Goal: Check status: Check status

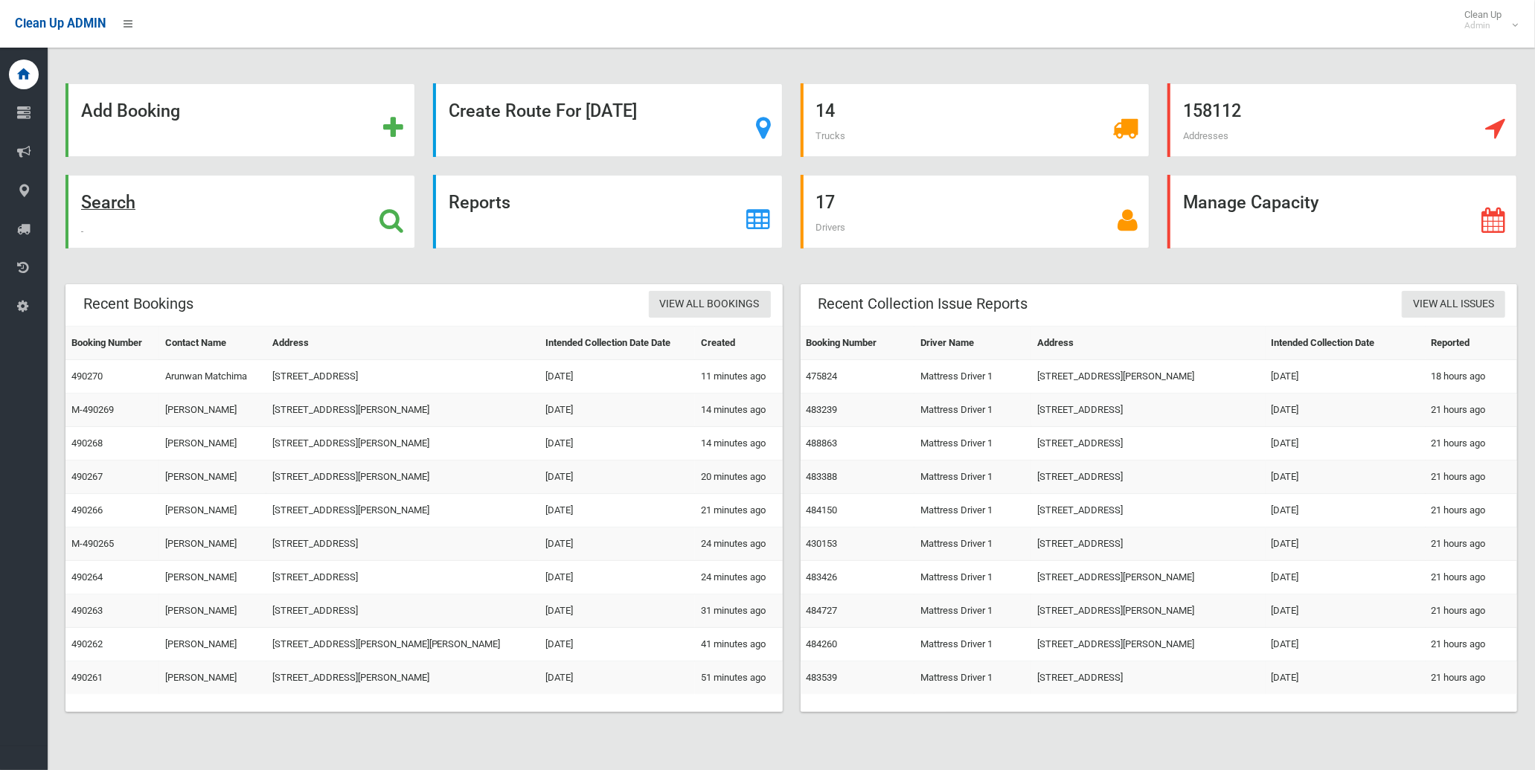
drag, startPoint x: 247, startPoint y: 206, endPoint x: 157, endPoint y: 240, distance: 96.1
click at [247, 206] on div "Search" at bounding box center [240, 212] width 350 height 74
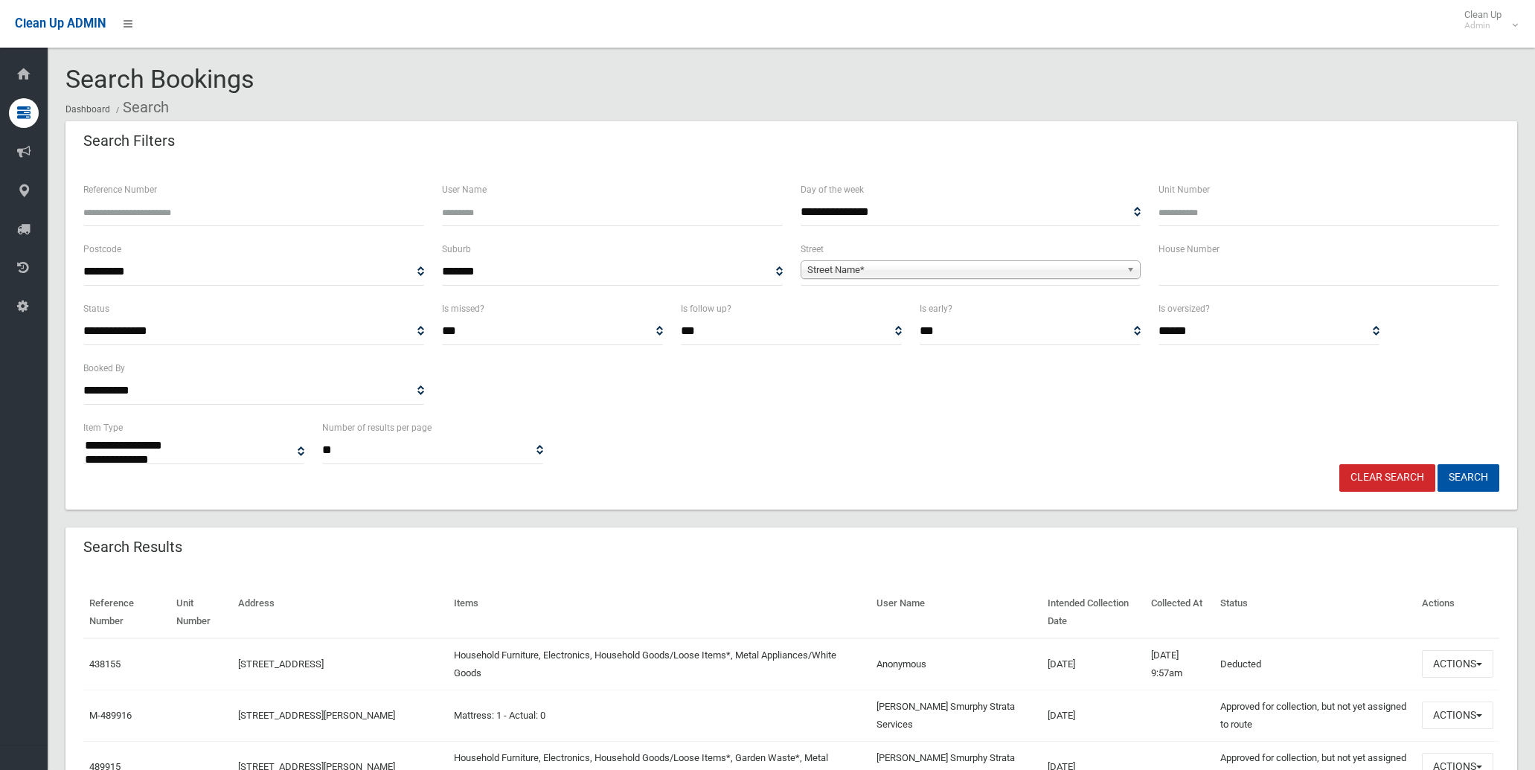
select select
click at [1194, 270] on input "text" at bounding box center [1329, 272] width 341 height 28
type input "*"
click at [1021, 276] on span "Street Name*" at bounding box center [965, 270] width 314 height 18
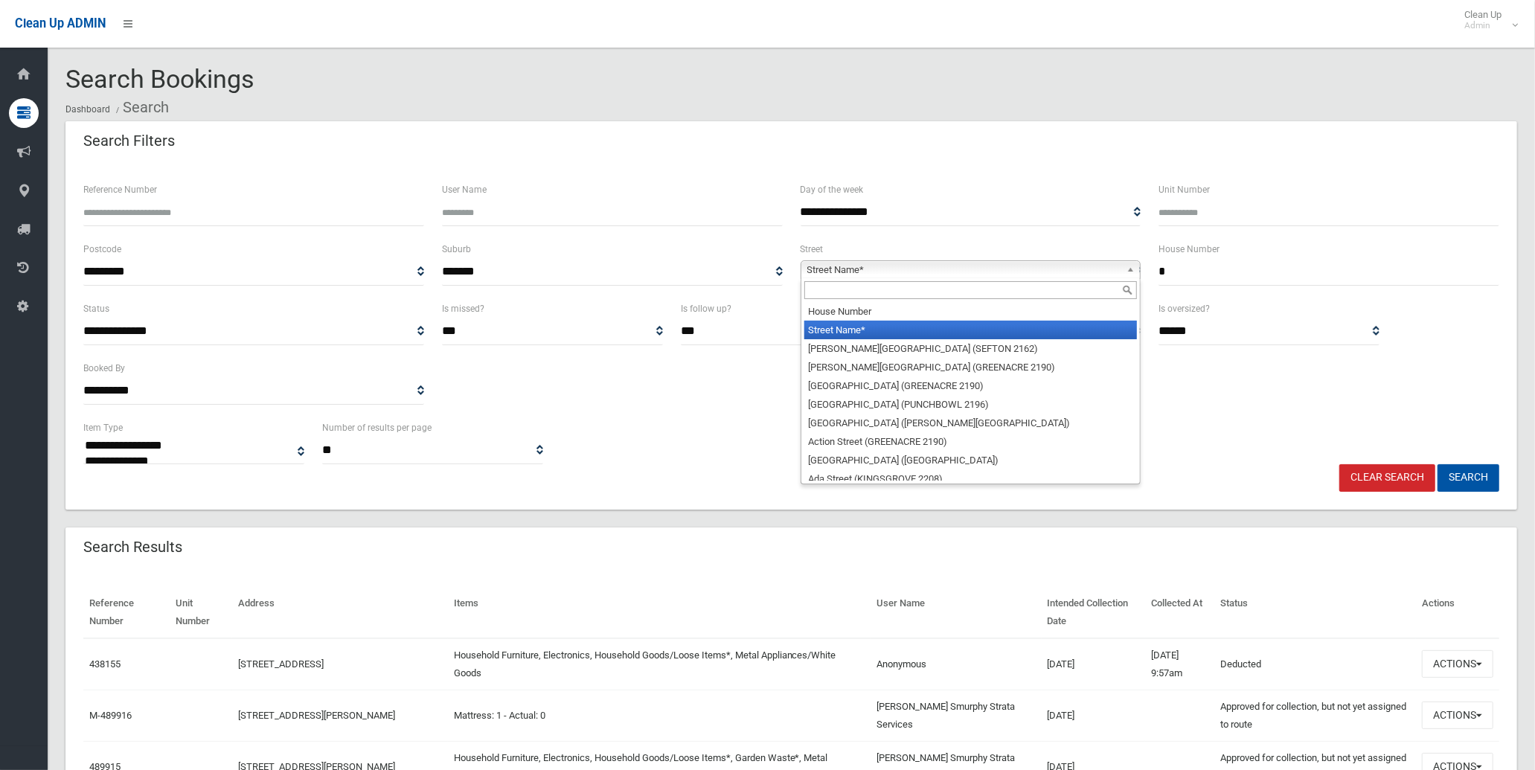
click at [1021, 293] on input "text" at bounding box center [971, 290] width 333 height 18
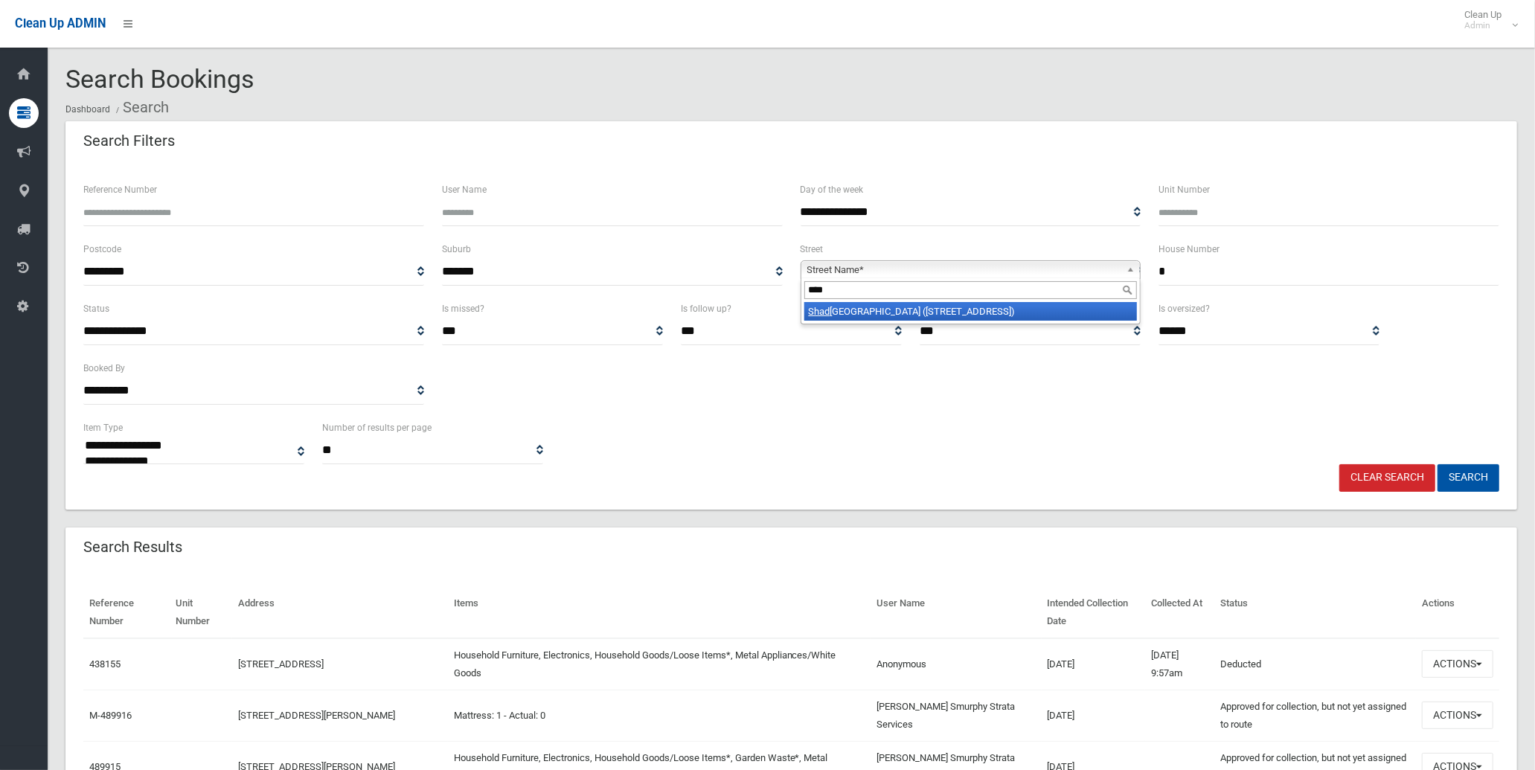
type input "****"
click at [914, 314] on li "Shad forth Street (WILEY PARK 2195)" at bounding box center [971, 311] width 333 height 19
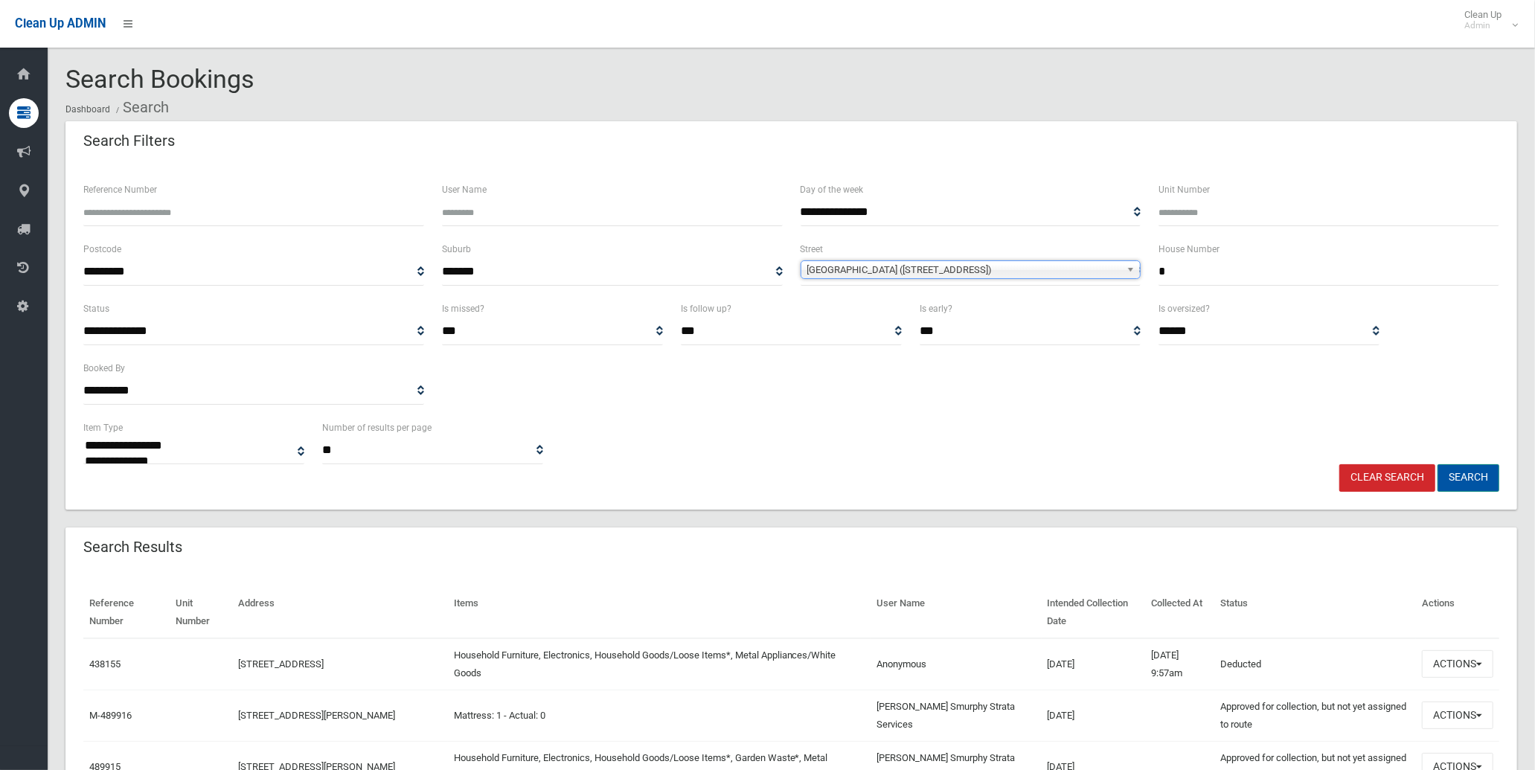
click at [1471, 482] on button "Search" at bounding box center [1469, 478] width 62 height 28
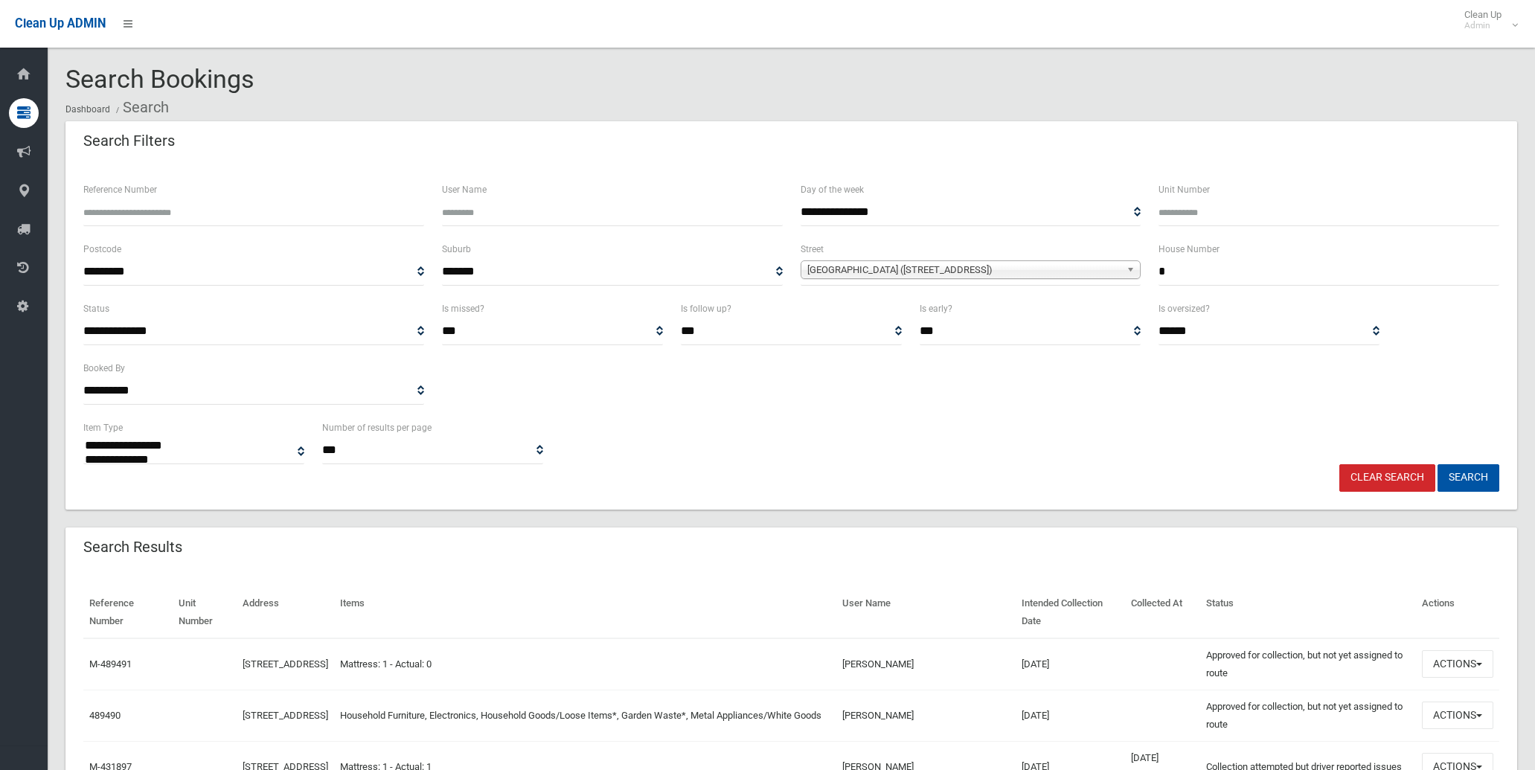
select select
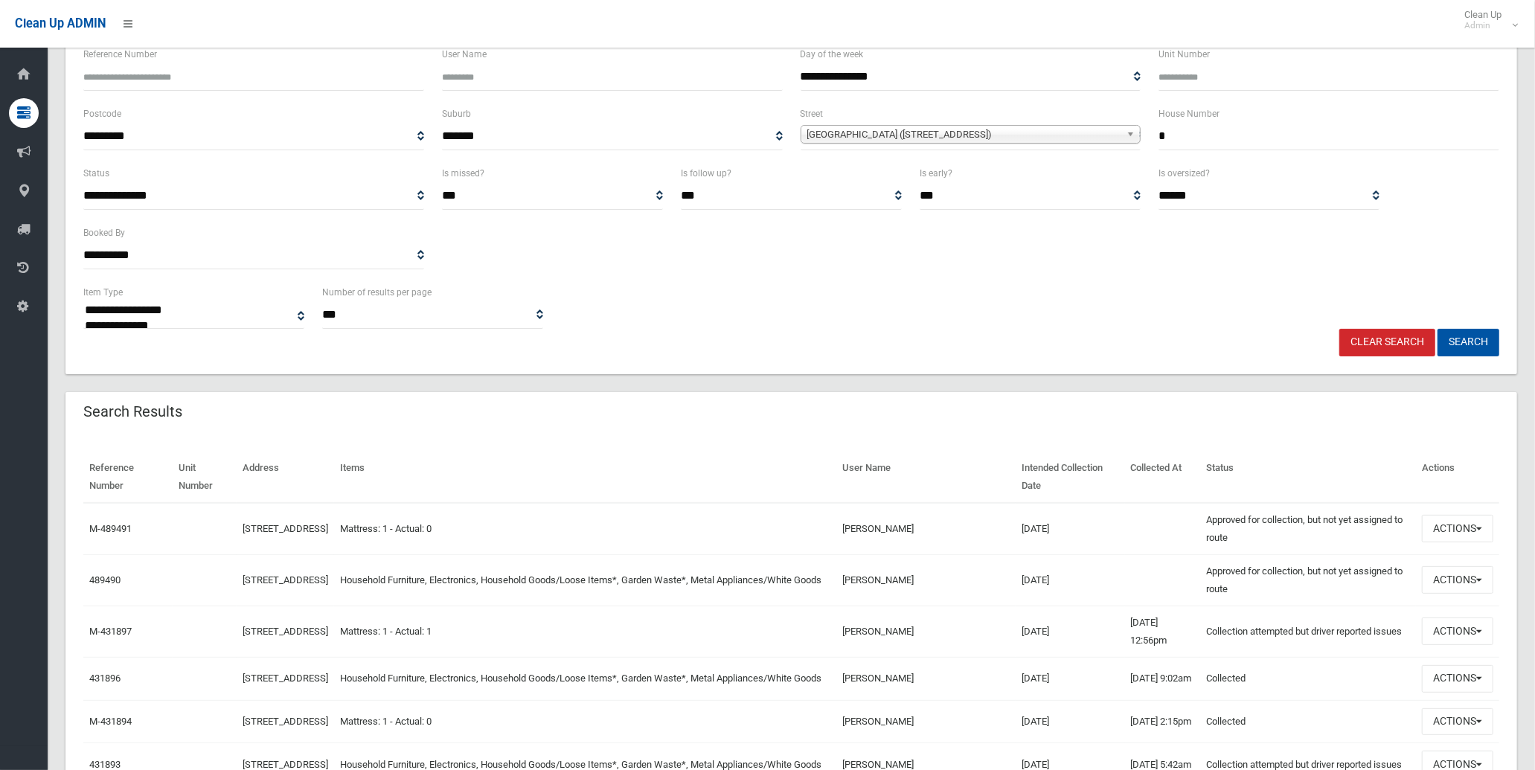
scroll to position [165, 0]
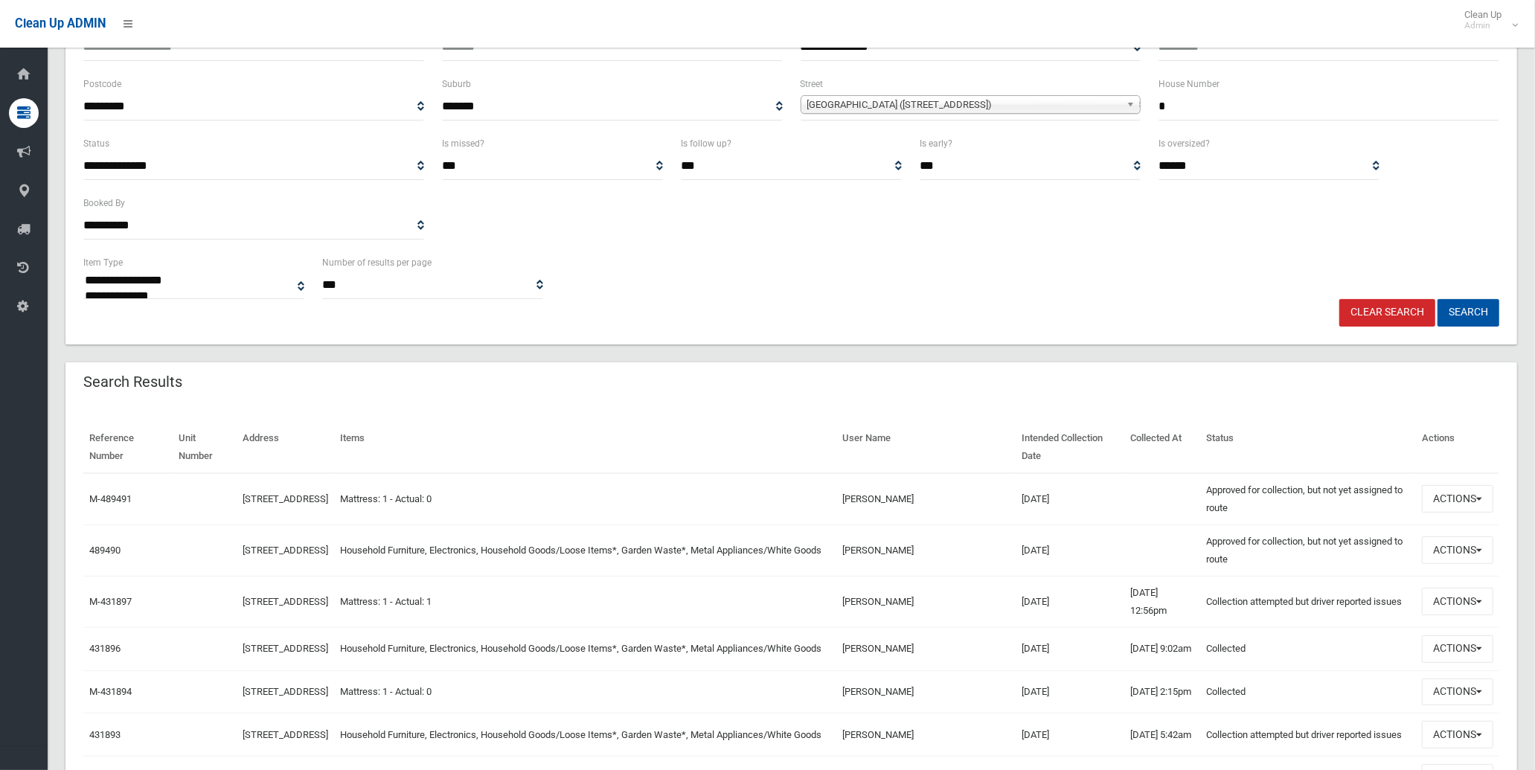
drag, startPoint x: 1007, startPoint y: 548, endPoint x: 1046, endPoint y: 548, distance: 39.4
click at [1046, 548] on td "22/10/2025" at bounding box center [1070, 550] width 109 height 51
click at [1478, 555] on button "Actions" at bounding box center [1457, 551] width 71 height 28
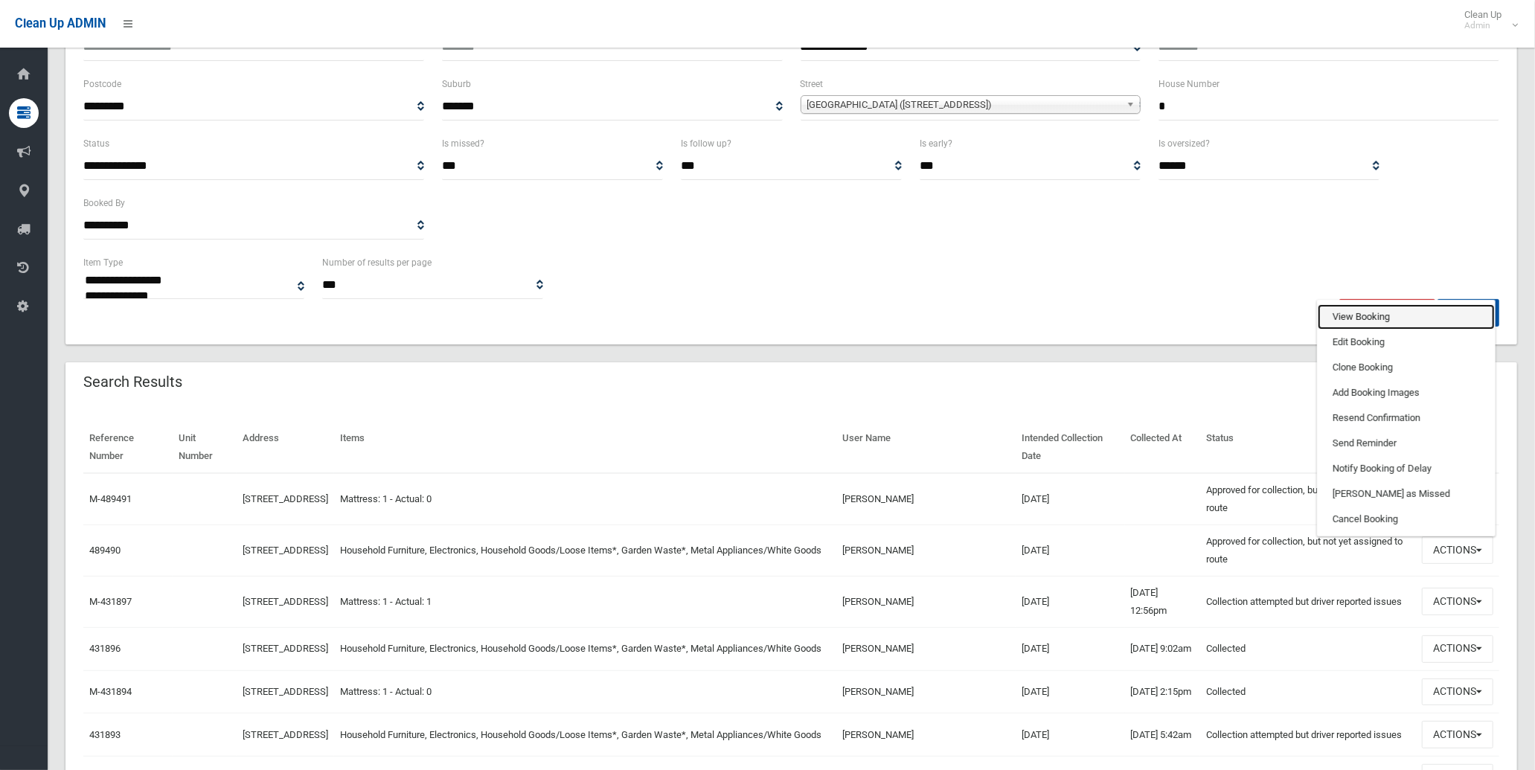
click at [1367, 316] on link "View Booking" at bounding box center [1406, 316] width 177 height 25
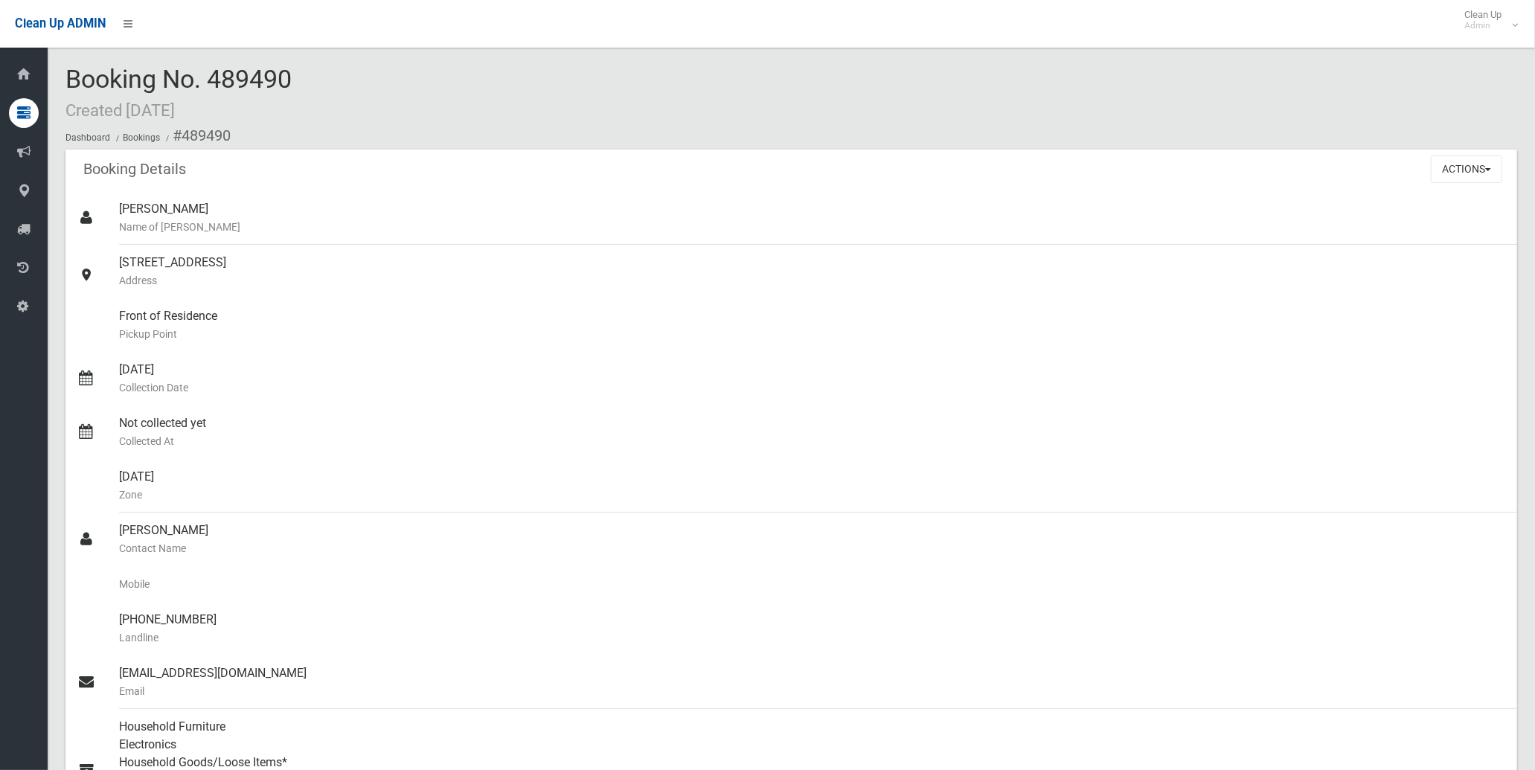
click at [255, 83] on span "Booking No. 489490 Created 01/10/2025" at bounding box center [178, 93] width 226 height 58
copy span "489490"
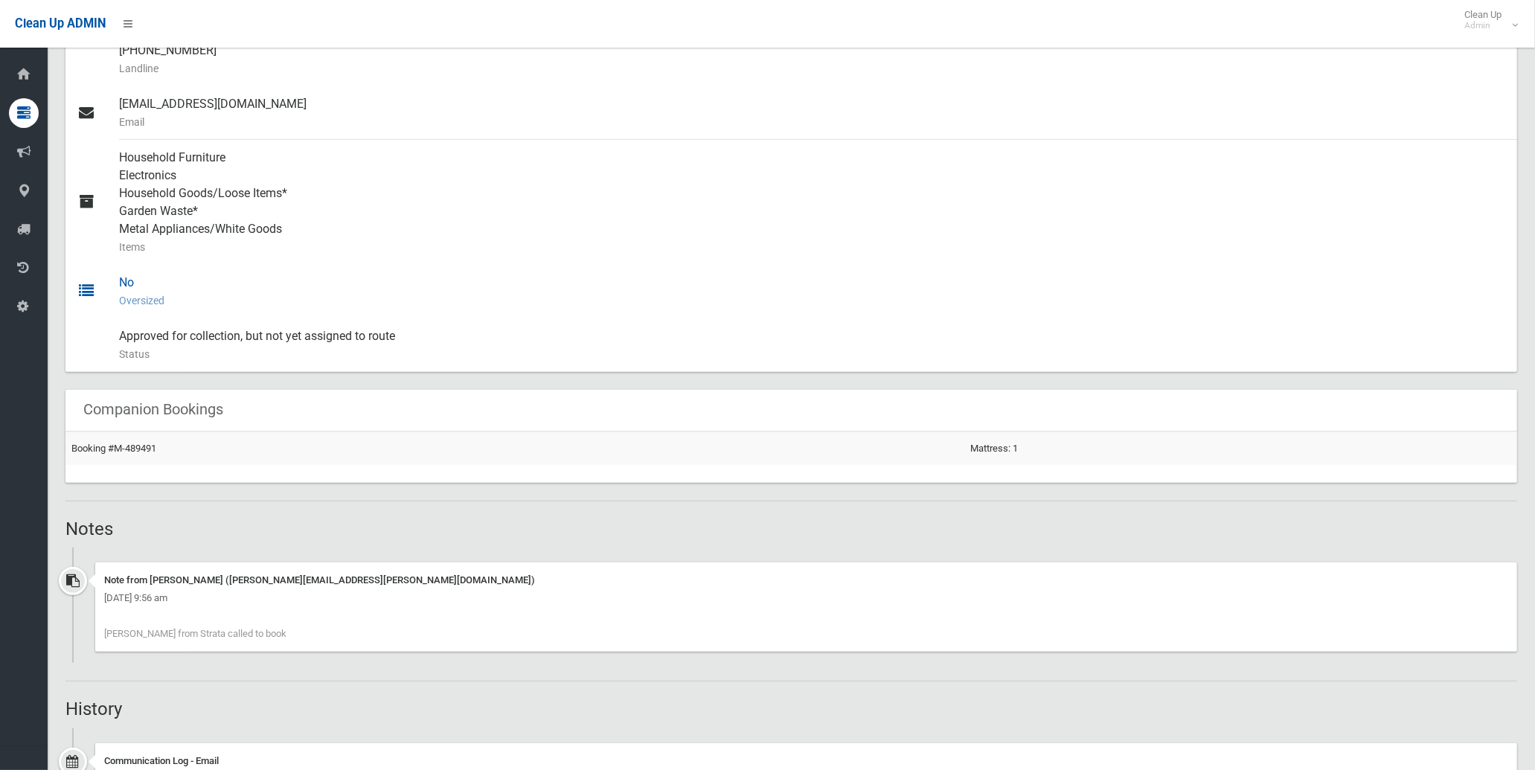
scroll to position [578, 0]
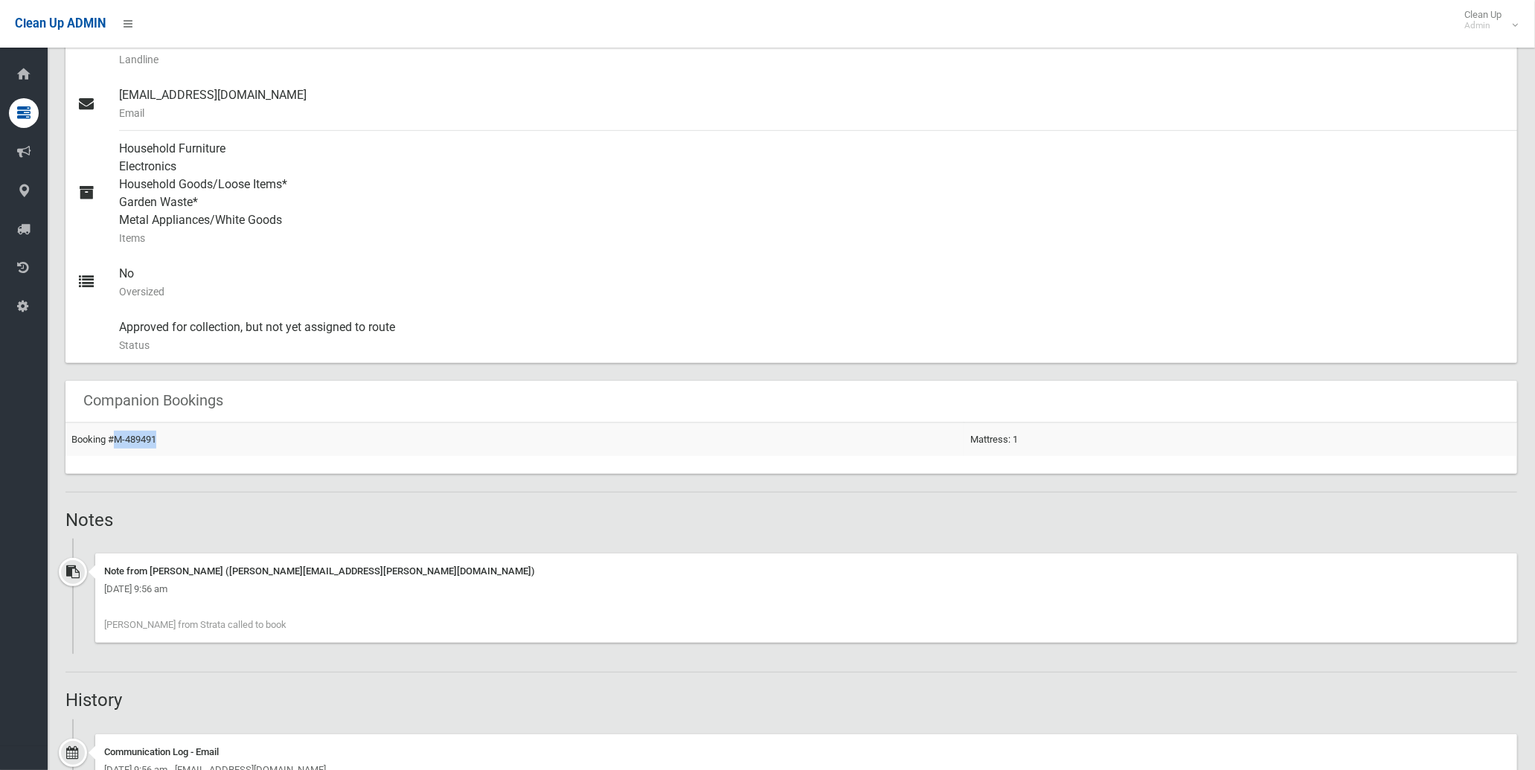
drag, startPoint x: 176, startPoint y: 456, endPoint x: 113, endPoint y: 453, distance: 63.3
click at [113, 453] on td "Booking #M-489491" at bounding box center [514, 439] width 899 height 33
copy link "M-489491"
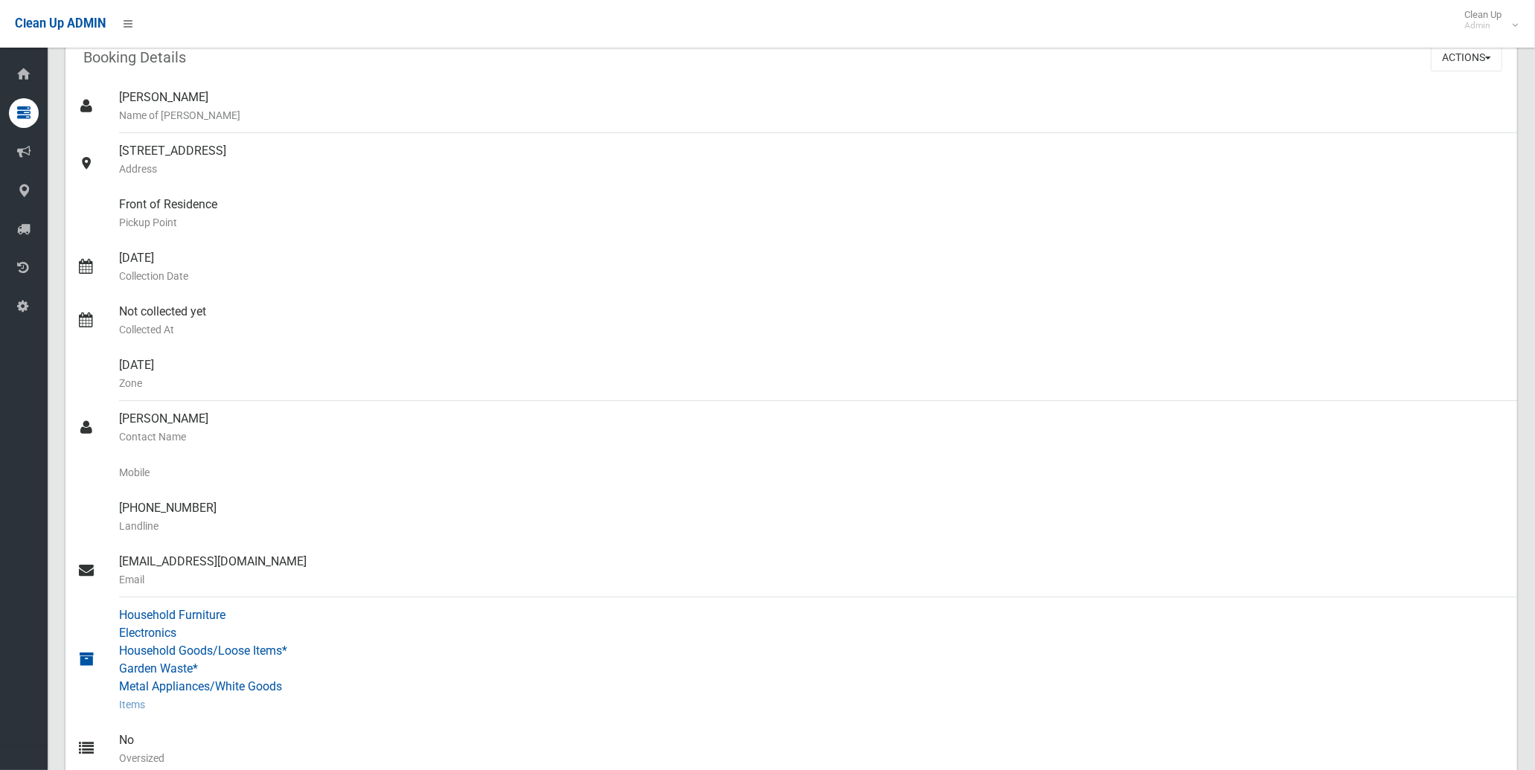
scroll to position [83, 0]
